Goal: Task Accomplishment & Management: Use online tool/utility

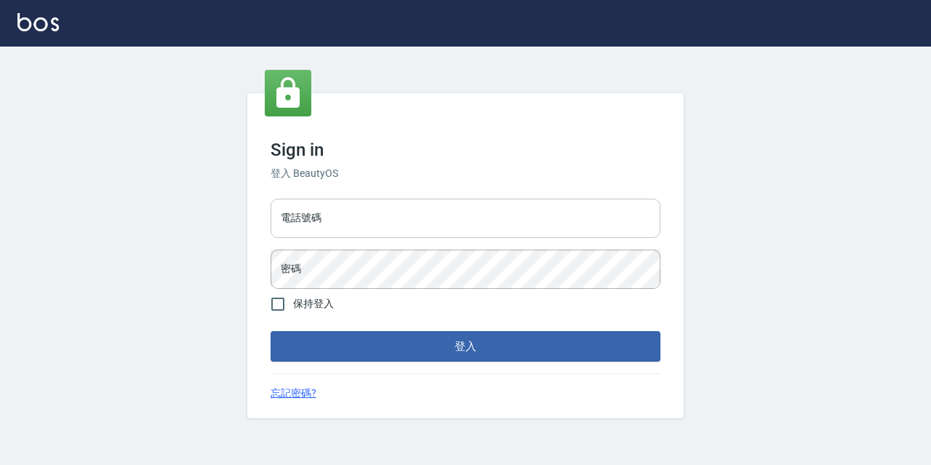
click at [390, 225] on input "電話號碼" at bounding box center [466, 218] width 390 height 39
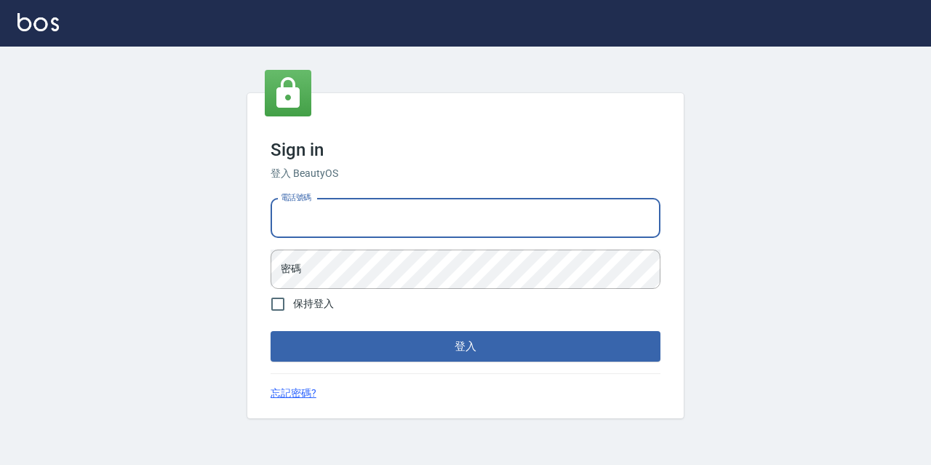
type input "0977888999"
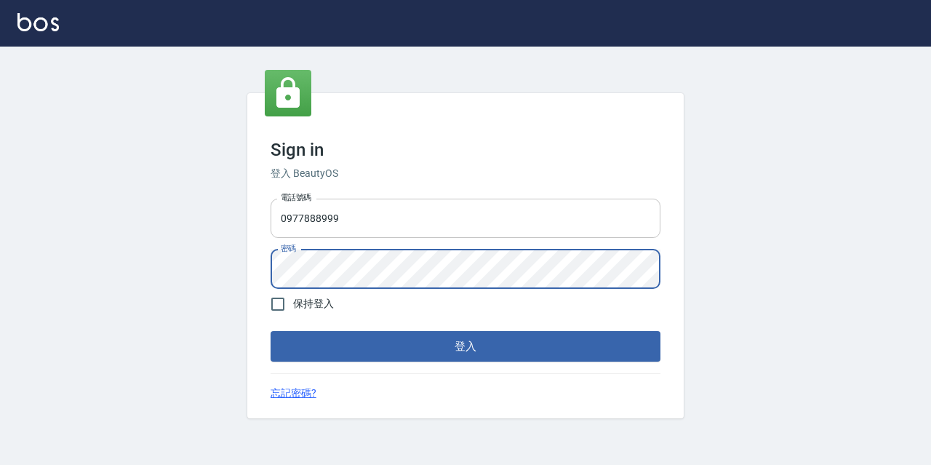
click at [271, 331] on button "登入" at bounding box center [466, 346] width 390 height 31
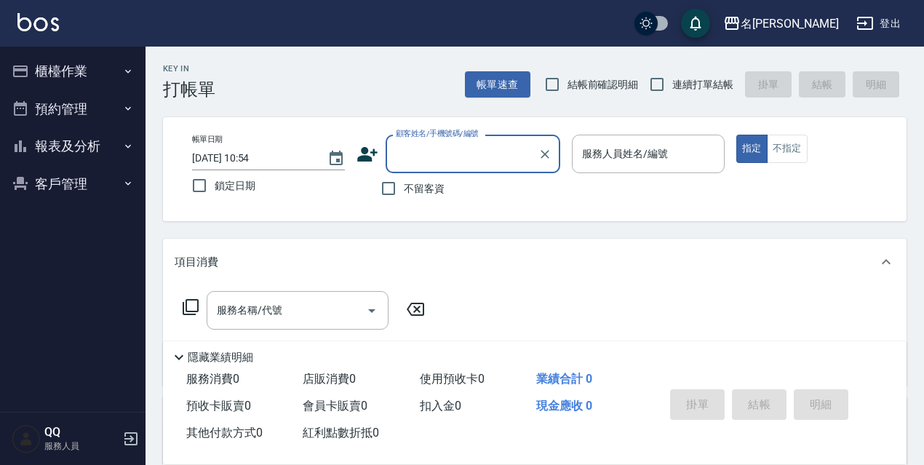
click at [119, 63] on button "櫃檯作業" at bounding box center [73, 71] width 134 height 38
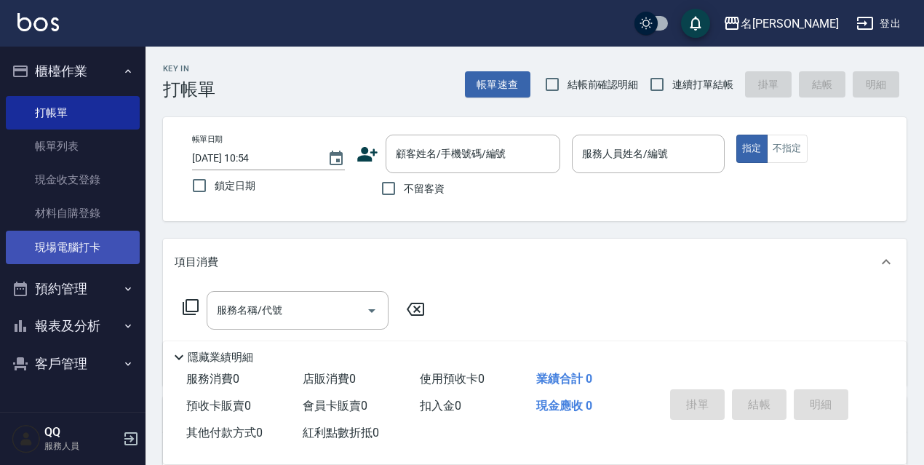
click at [63, 257] on link "現場電腦打卡" at bounding box center [73, 247] width 134 height 33
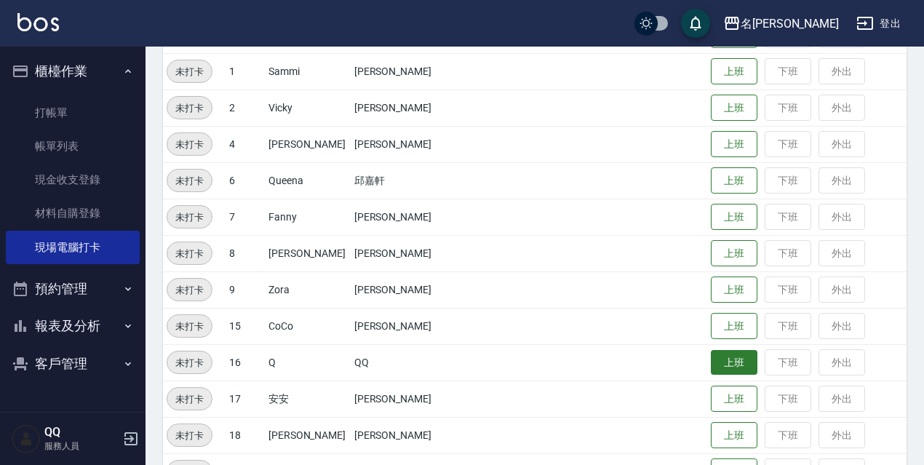
scroll to position [297, 0]
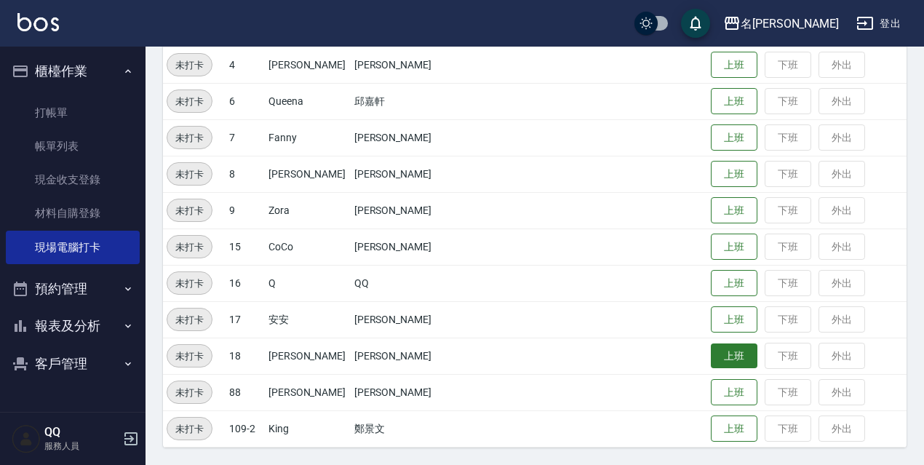
click at [711, 361] on button "上班" at bounding box center [734, 355] width 47 height 25
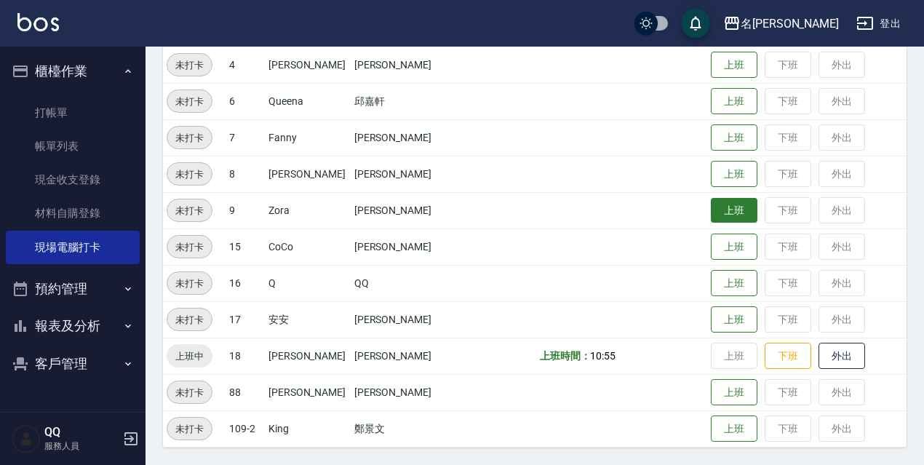
click at [713, 206] on button "上班" at bounding box center [734, 210] width 47 height 25
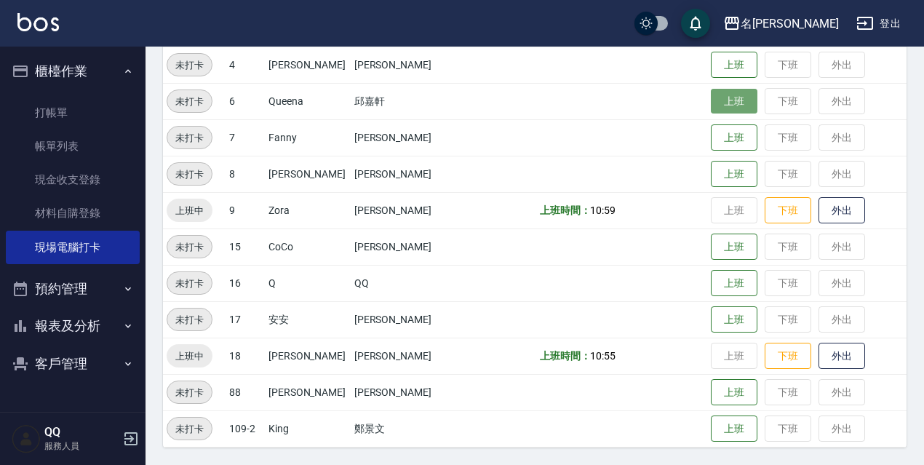
click at [723, 110] on button "上班" at bounding box center [734, 101] width 47 height 25
